Goal: Task Accomplishment & Management: Complete application form

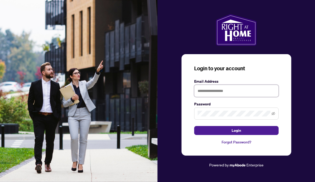
type input "**********"
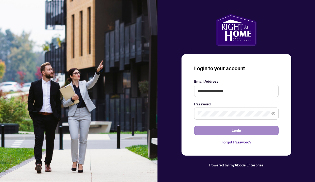
click at [221, 135] on button "Login" at bounding box center [236, 130] width 84 height 9
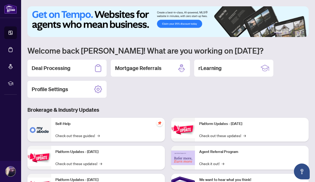
scroll to position [13, 0]
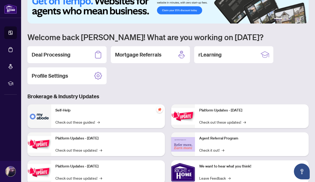
click at [88, 58] on div "Deal Processing" at bounding box center [66, 54] width 79 height 17
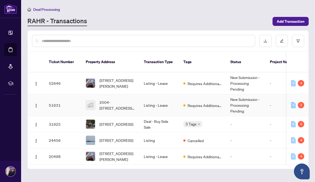
click at [260, 103] on td "New Submission - Processing Pending" at bounding box center [246, 105] width 40 height 22
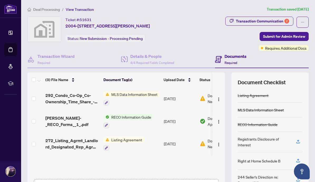
scroll to position [7, 0]
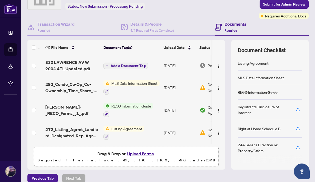
scroll to position [0, 0]
click at [125, 66] on span "Add a Document Tag" at bounding box center [128, 66] width 35 height 4
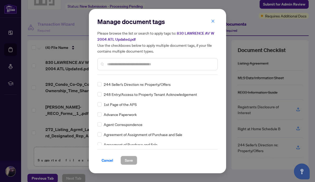
scroll to position [70, 0]
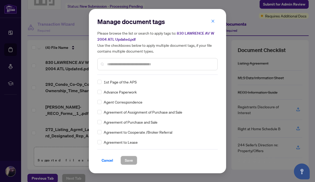
click at [120, 66] on input "text" at bounding box center [160, 64] width 106 height 6
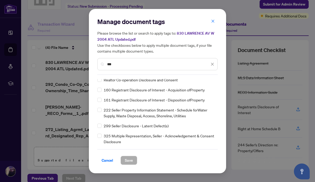
scroll to position [0, 0]
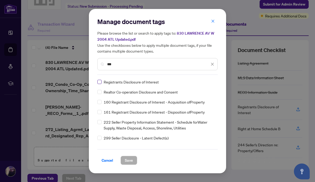
type input "***"
click at [132, 162] on span "Save" at bounding box center [129, 160] width 8 height 8
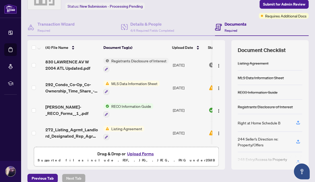
scroll to position [1, 0]
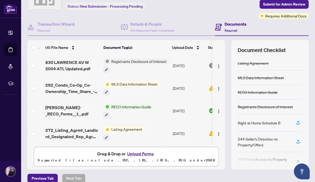
click at [37, 62] on td at bounding box center [35, 65] width 16 height 23
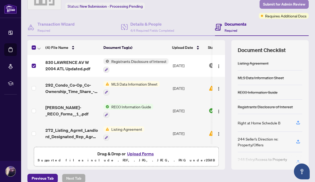
click at [270, 6] on span "Submit for Admin Review" at bounding box center [284, 4] width 42 height 8
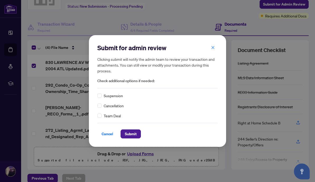
scroll to position [7, 0]
click at [134, 135] on span "Submit" at bounding box center [131, 134] width 12 height 8
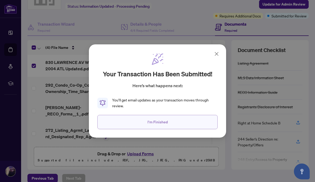
click at [141, 123] on button "I'm Finished" at bounding box center [157, 122] width 120 height 14
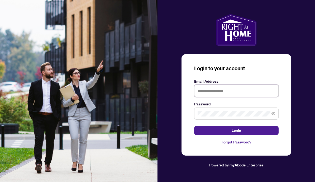
type input "**********"
